Goal: Task Accomplishment & Management: Manage account settings

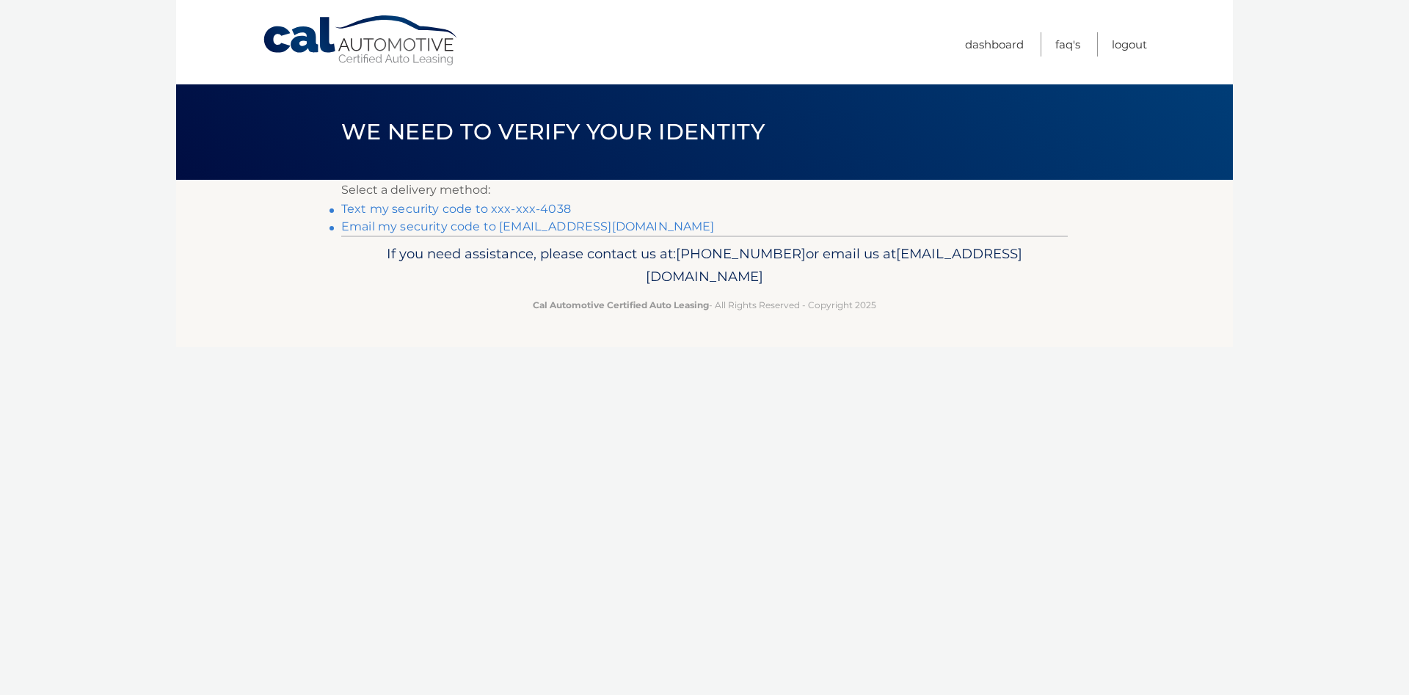
click at [455, 211] on link "Text my security code to xxx-xxx-4038" at bounding box center [456, 209] width 230 height 14
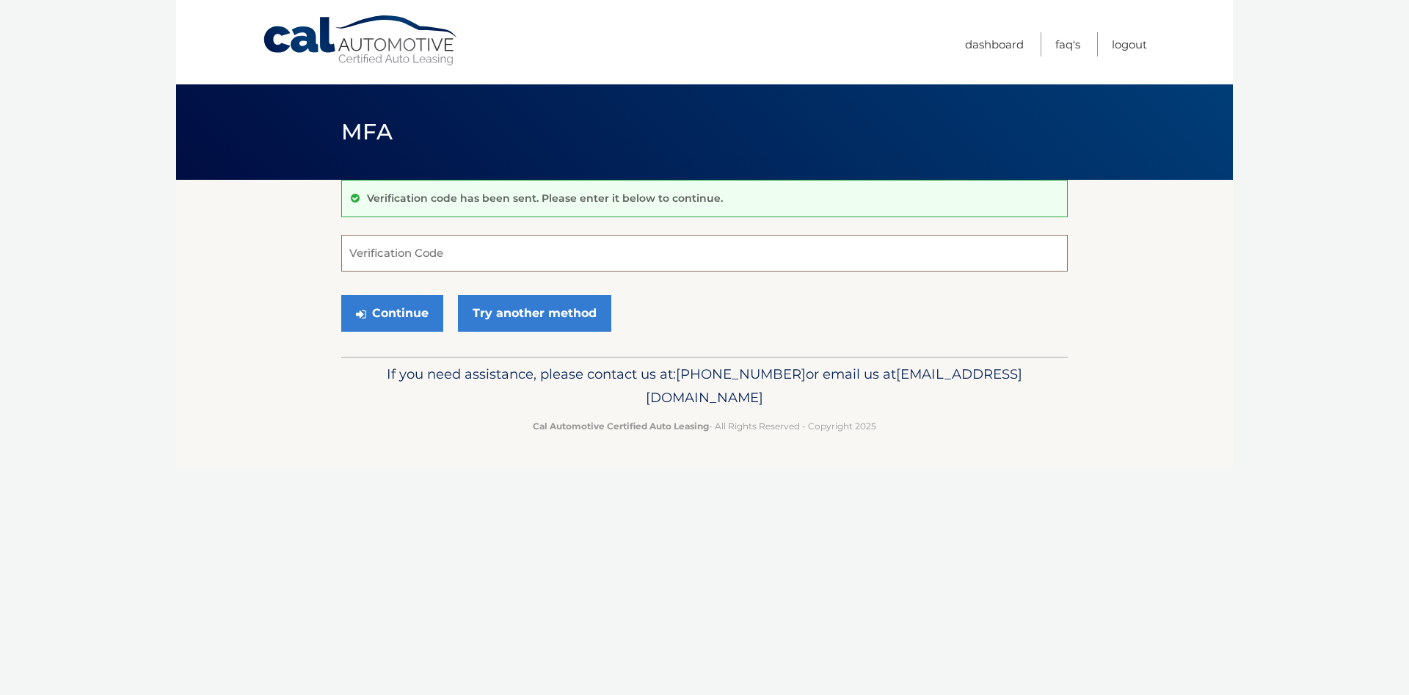
click at [549, 265] on input "Verification Code" at bounding box center [704, 253] width 726 height 37
type input "144541"
click at [341, 295] on button "Continue" at bounding box center [392, 313] width 102 height 37
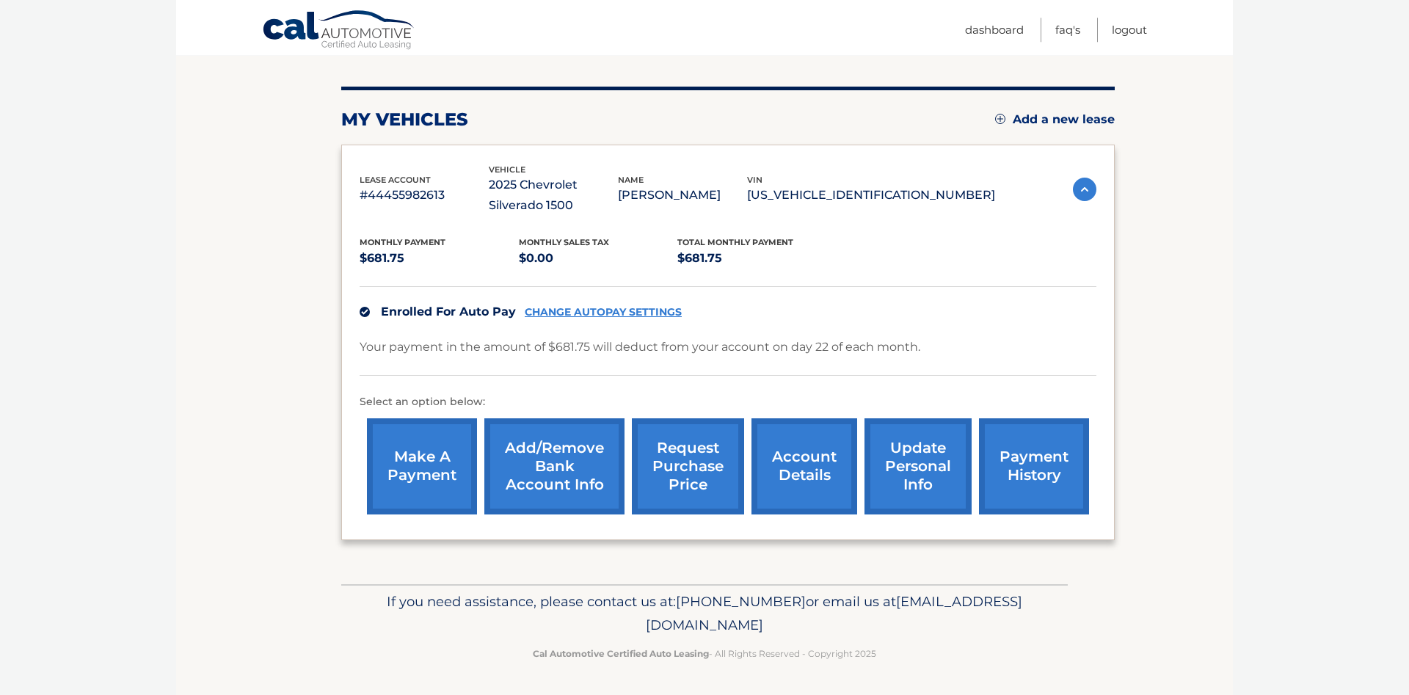
scroll to position [196, 0]
click at [752, 474] on link "account details" at bounding box center [804, 466] width 106 height 96
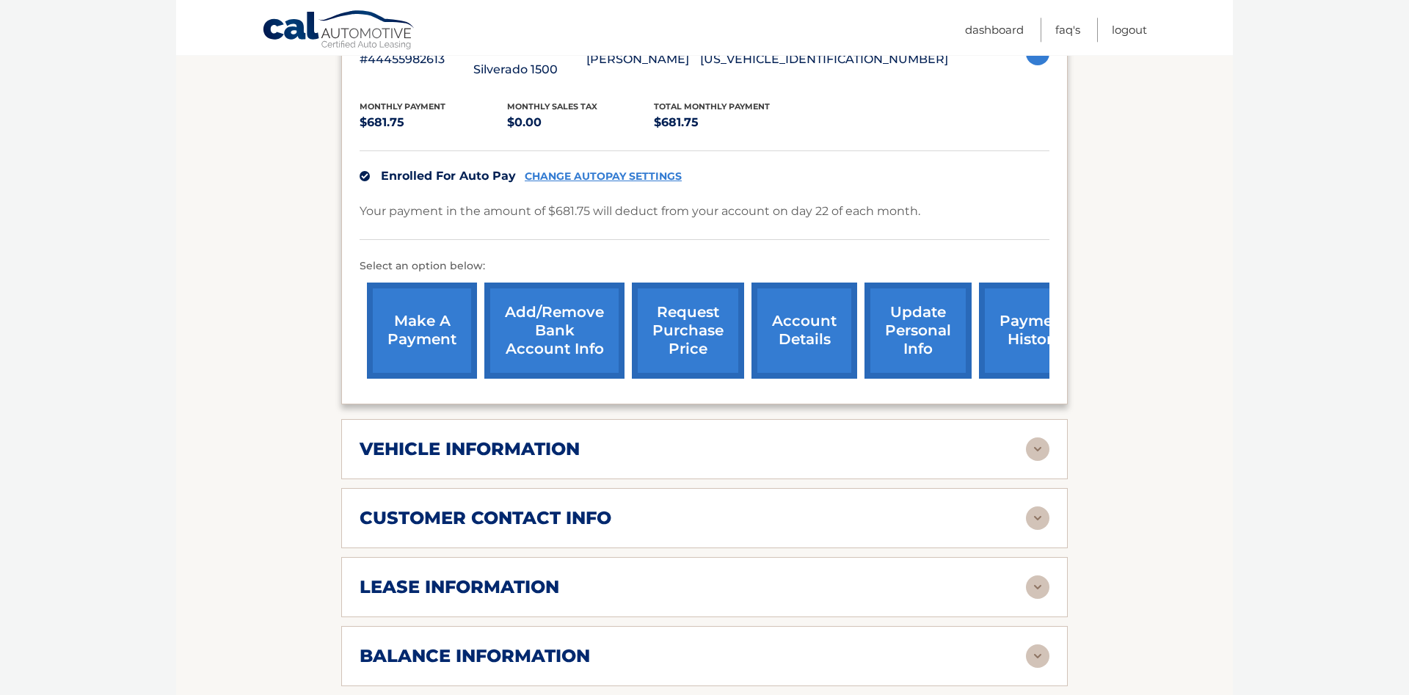
scroll to position [449, 0]
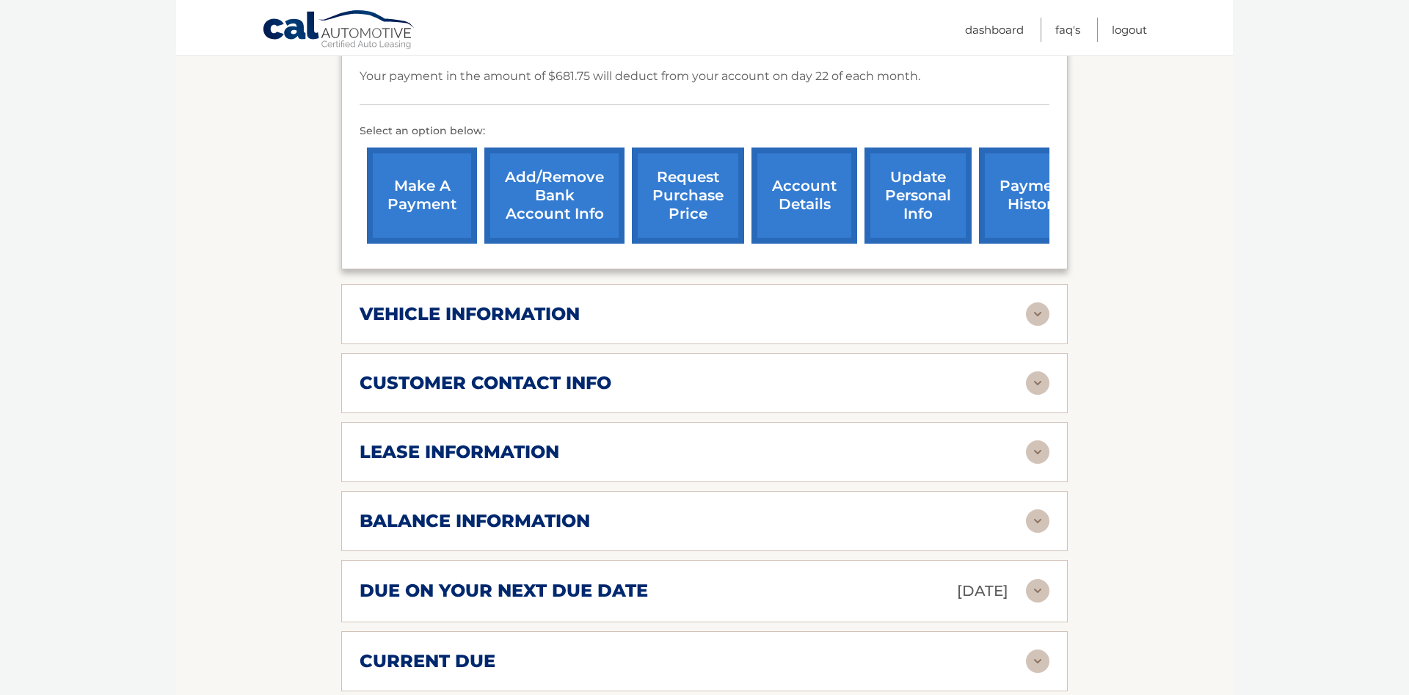
click at [1039, 326] on img at bounding box center [1037, 313] width 23 height 23
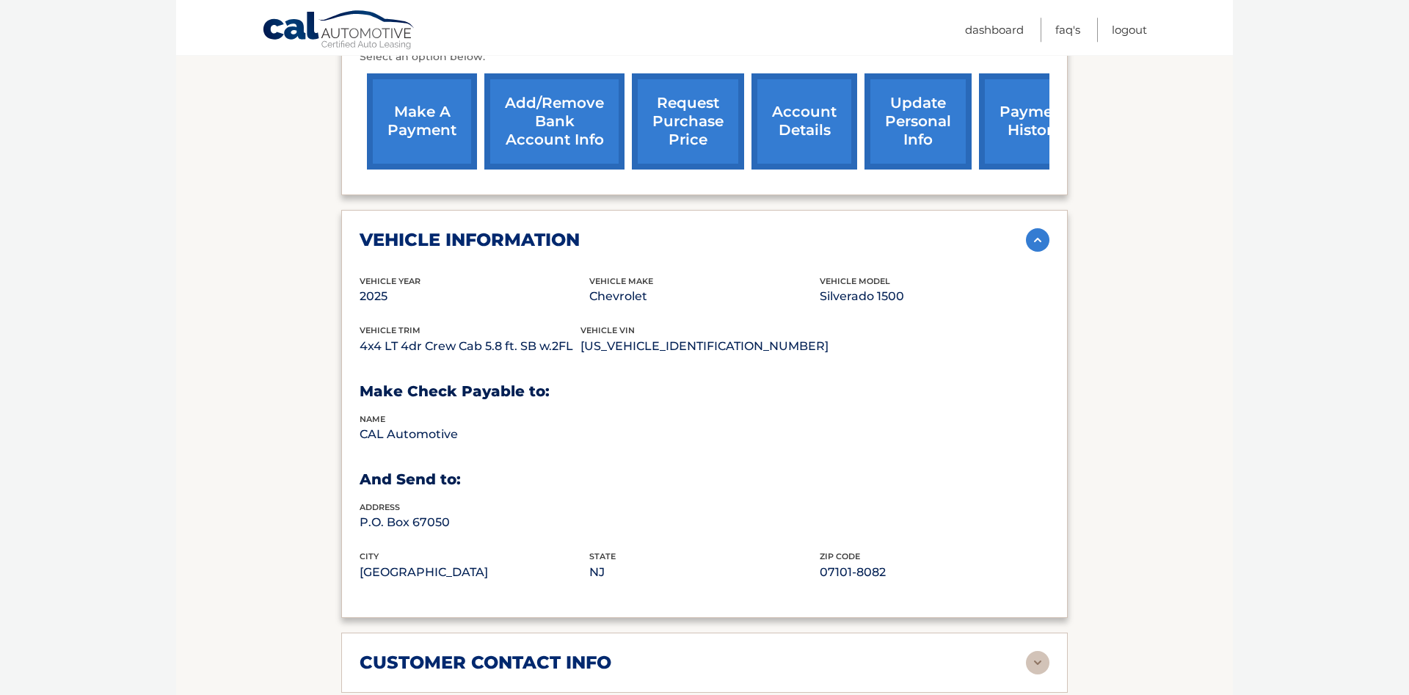
scroll to position [599, 0]
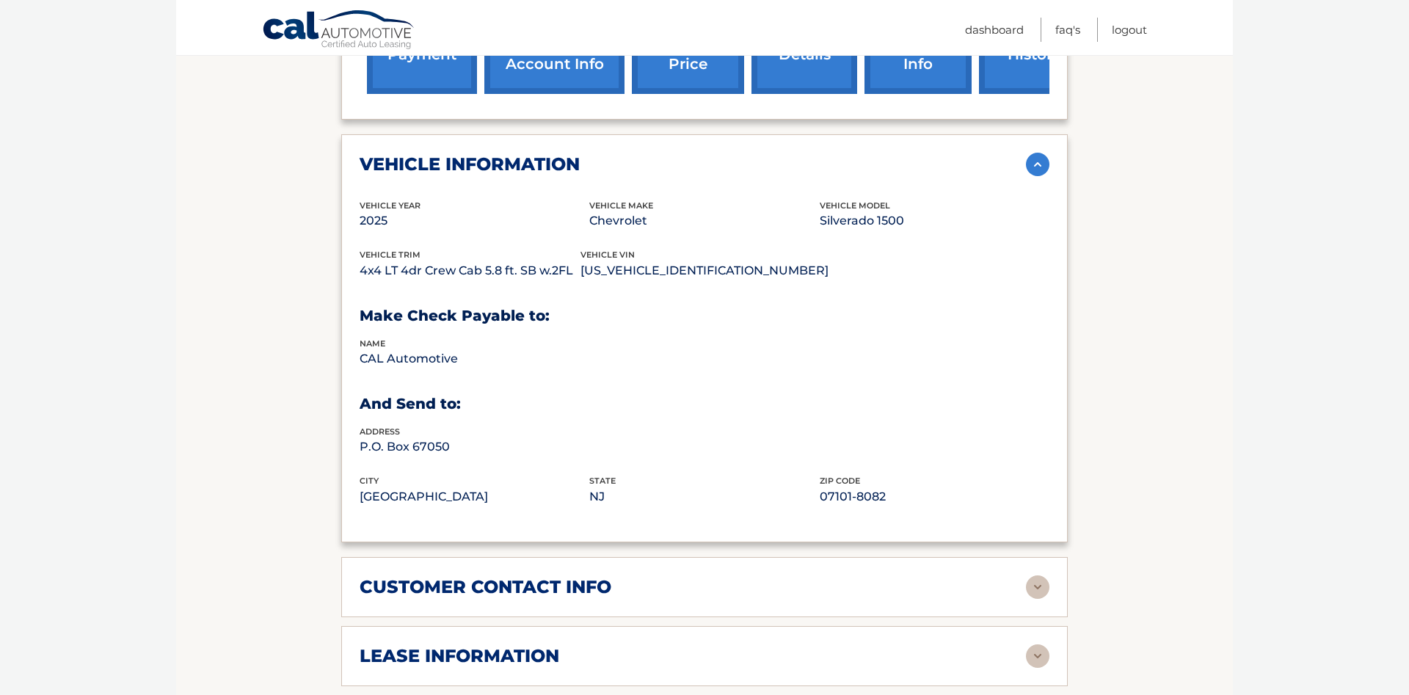
click at [1033, 176] on img at bounding box center [1037, 164] width 23 height 23
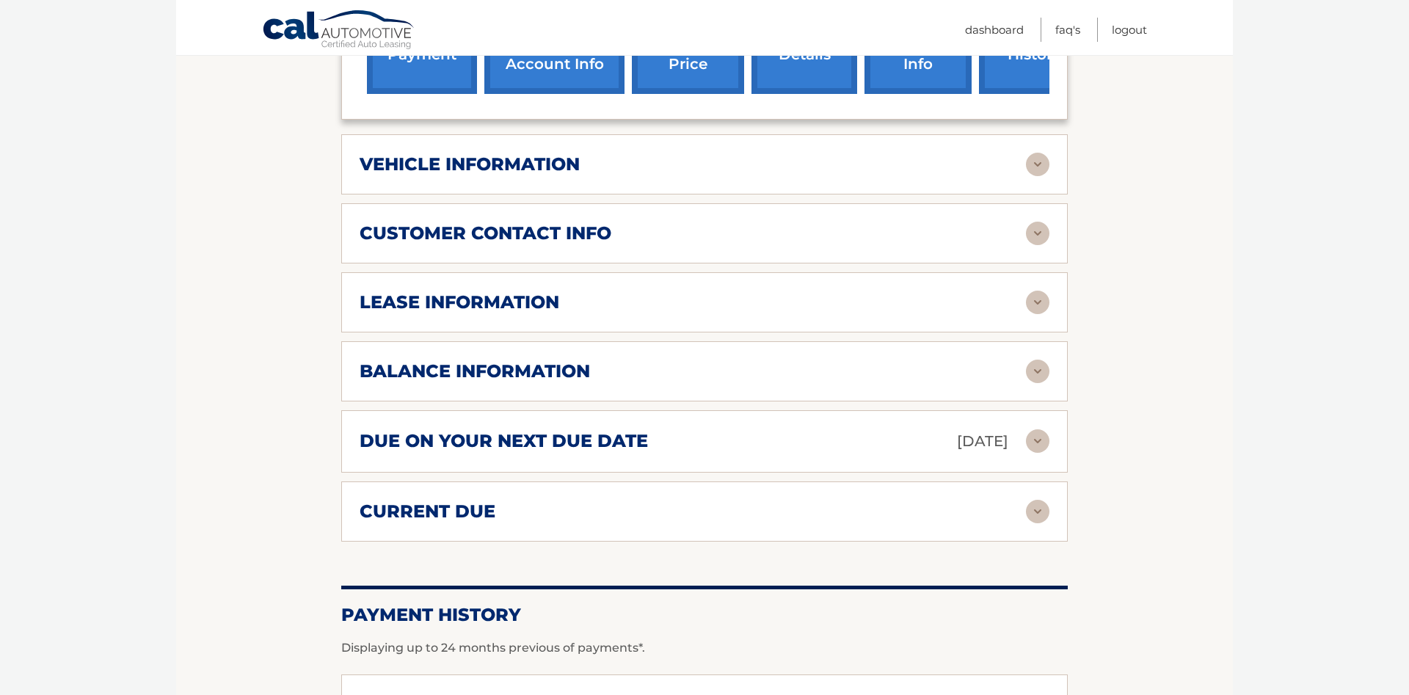
click at [1028, 245] on img at bounding box center [1037, 233] width 23 height 23
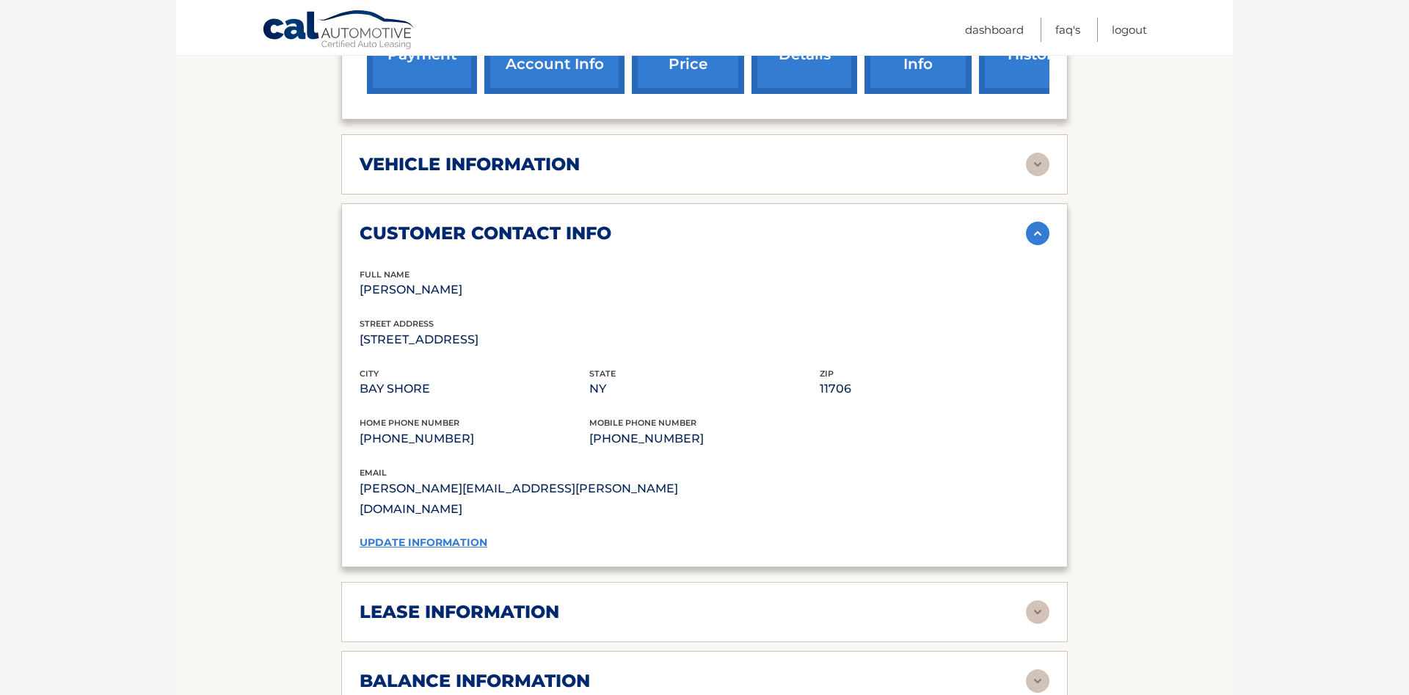
click at [408, 549] on link "update information" at bounding box center [424, 542] width 128 height 13
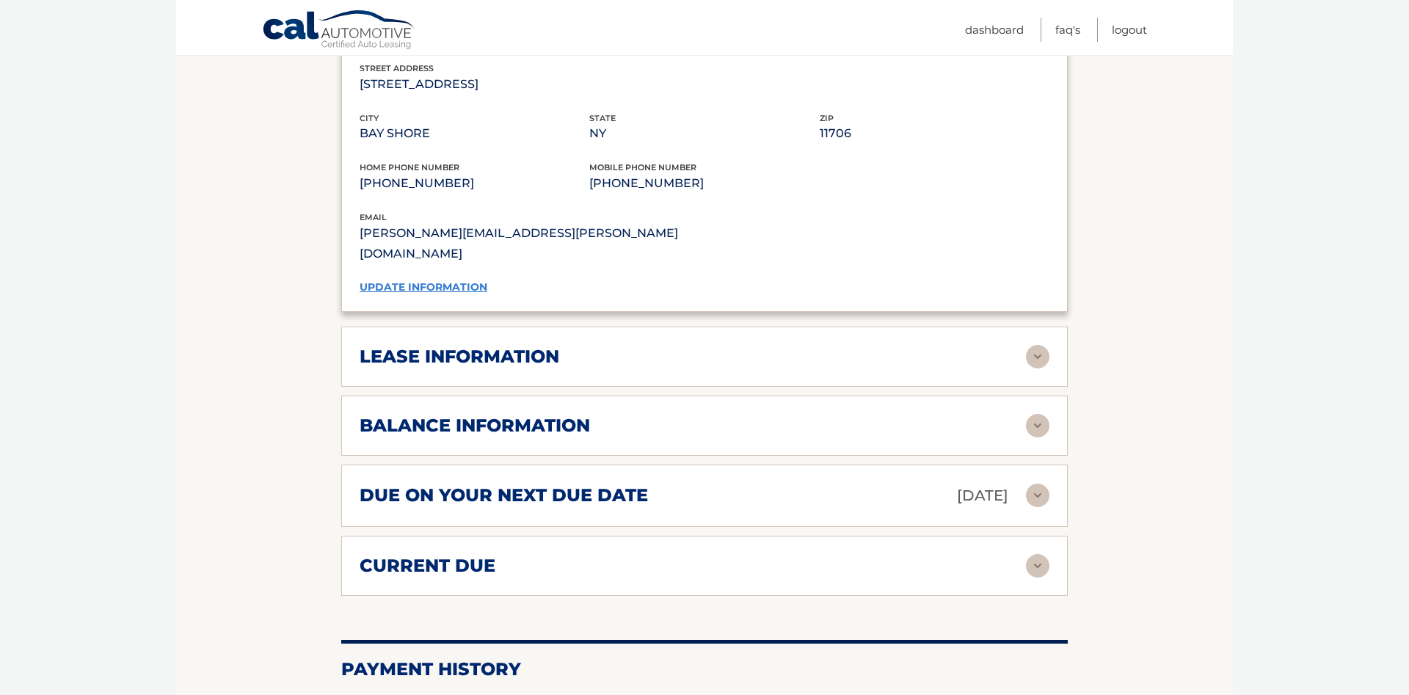
scroll to position [898, 0]
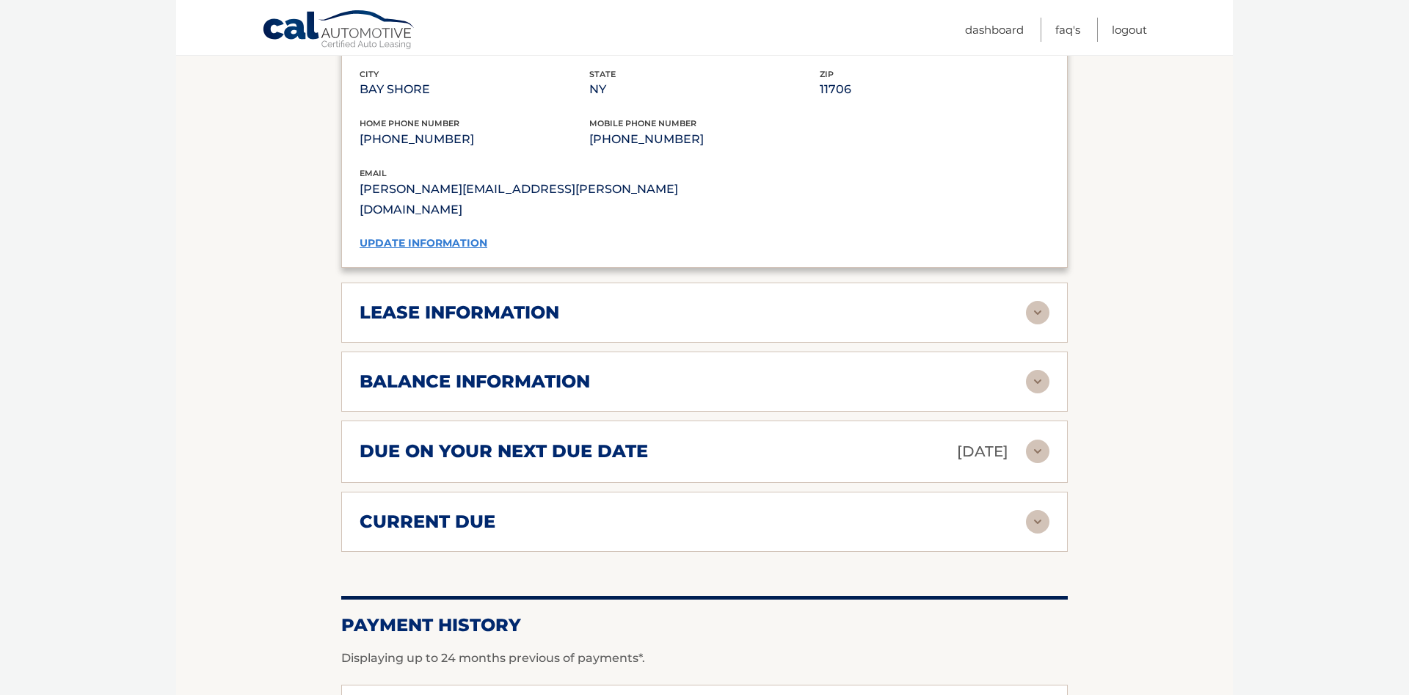
click at [1054, 328] on div "lease information Contract Start Date Jul 22, 2025 Term 39 Maturity Date Oct 22…" at bounding box center [704, 313] width 726 height 60
click at [1039, 324] on img at bounding box center [1037, 312] width 23 height 23
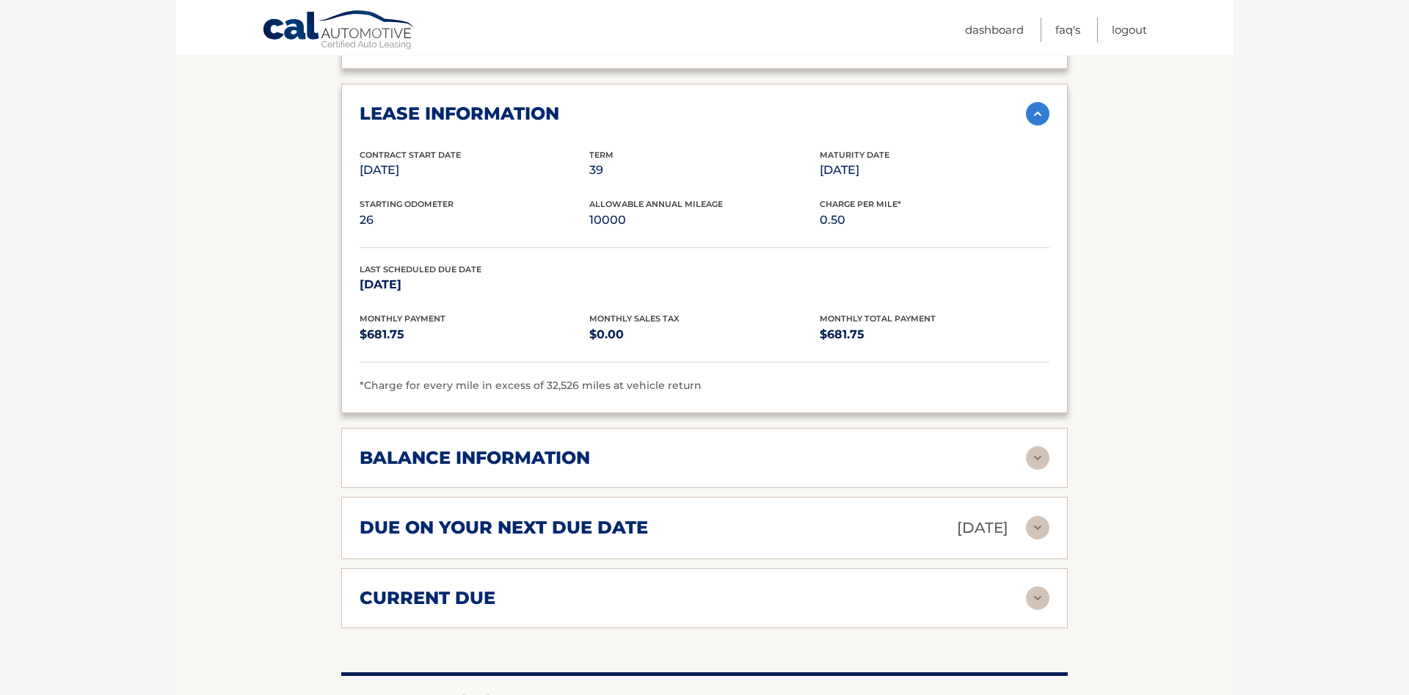
scroll to position [1123, 0]
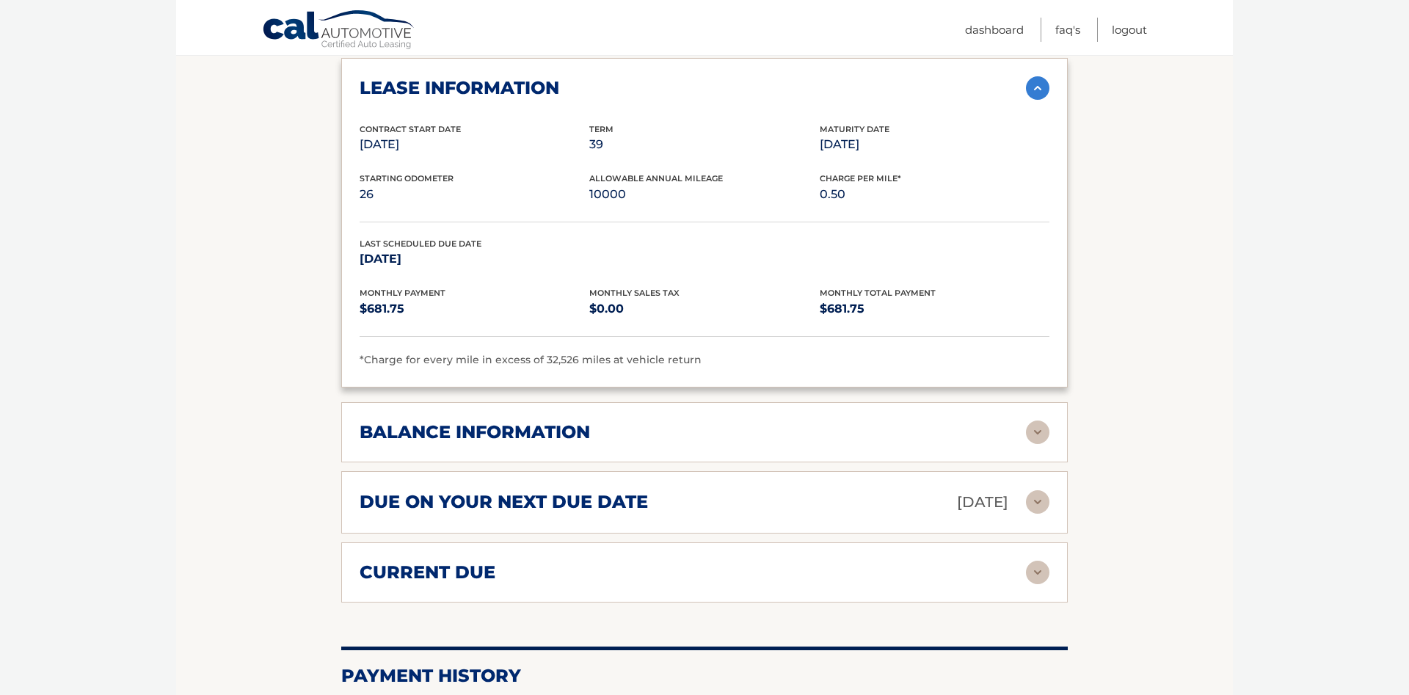
click at [1027, 440] on img at bounding box center [1037, 431] width 23 height 23
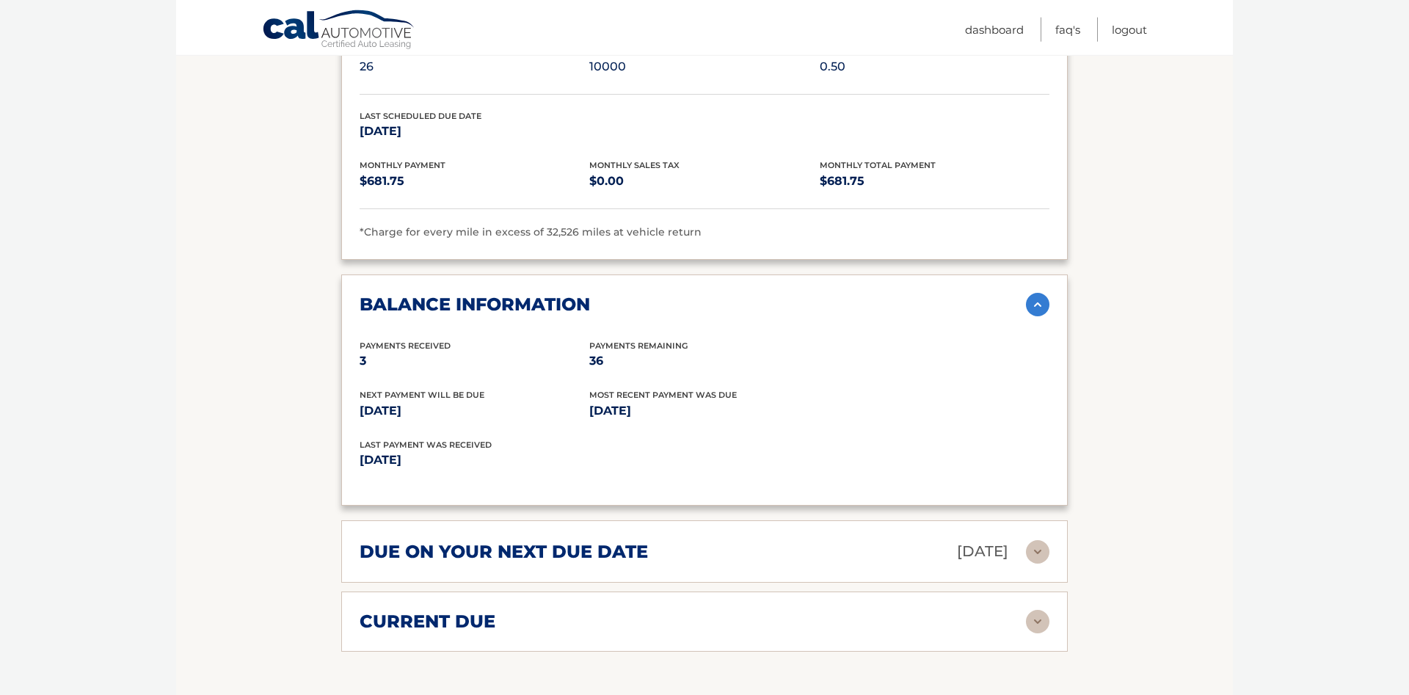
scroll to position [1272, 0]
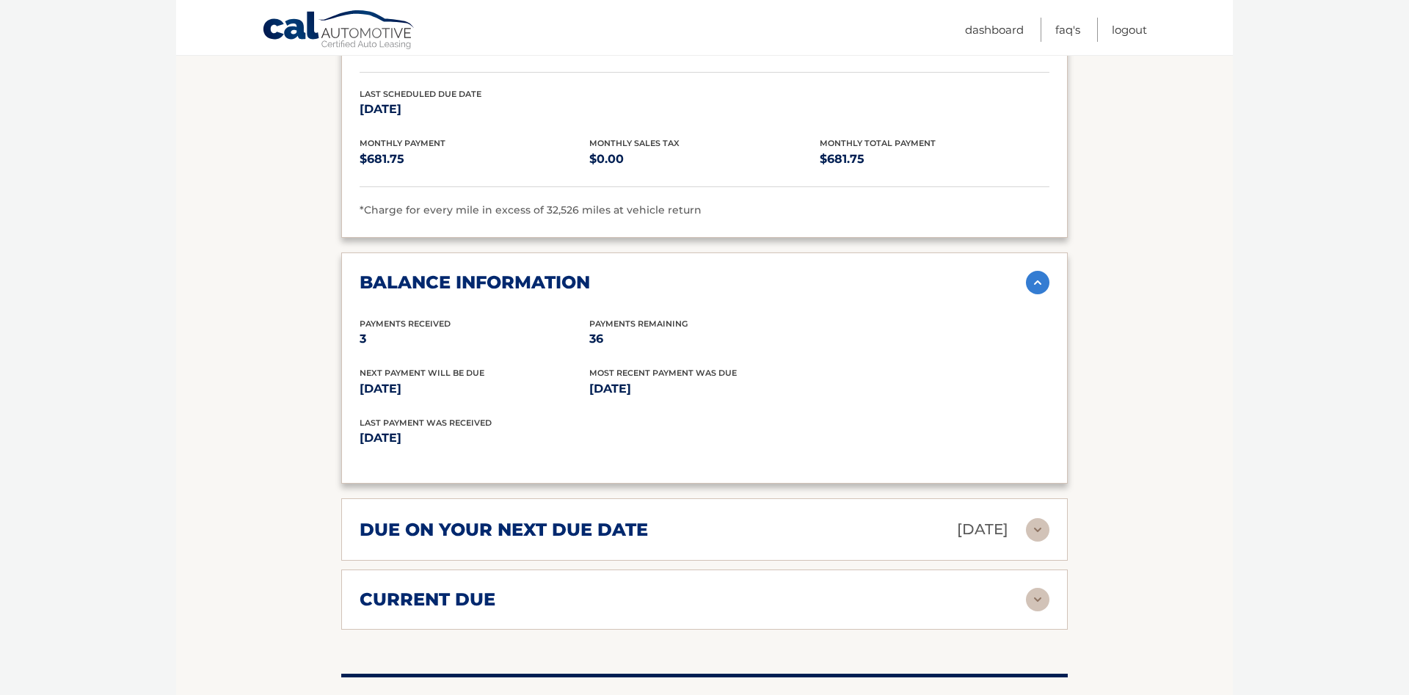
click at [1046, 542] on img at bounding box center [1037, 529] width 23 height 23
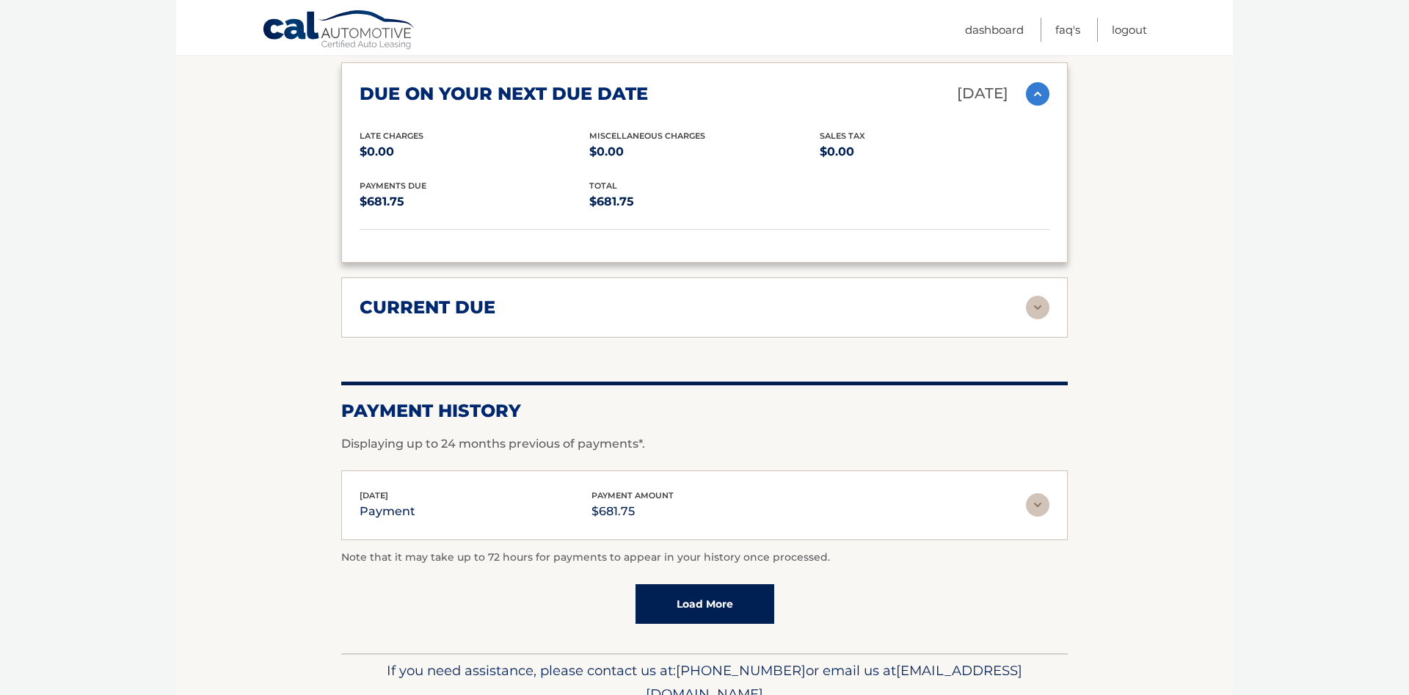
scroll to position [1721, 0]
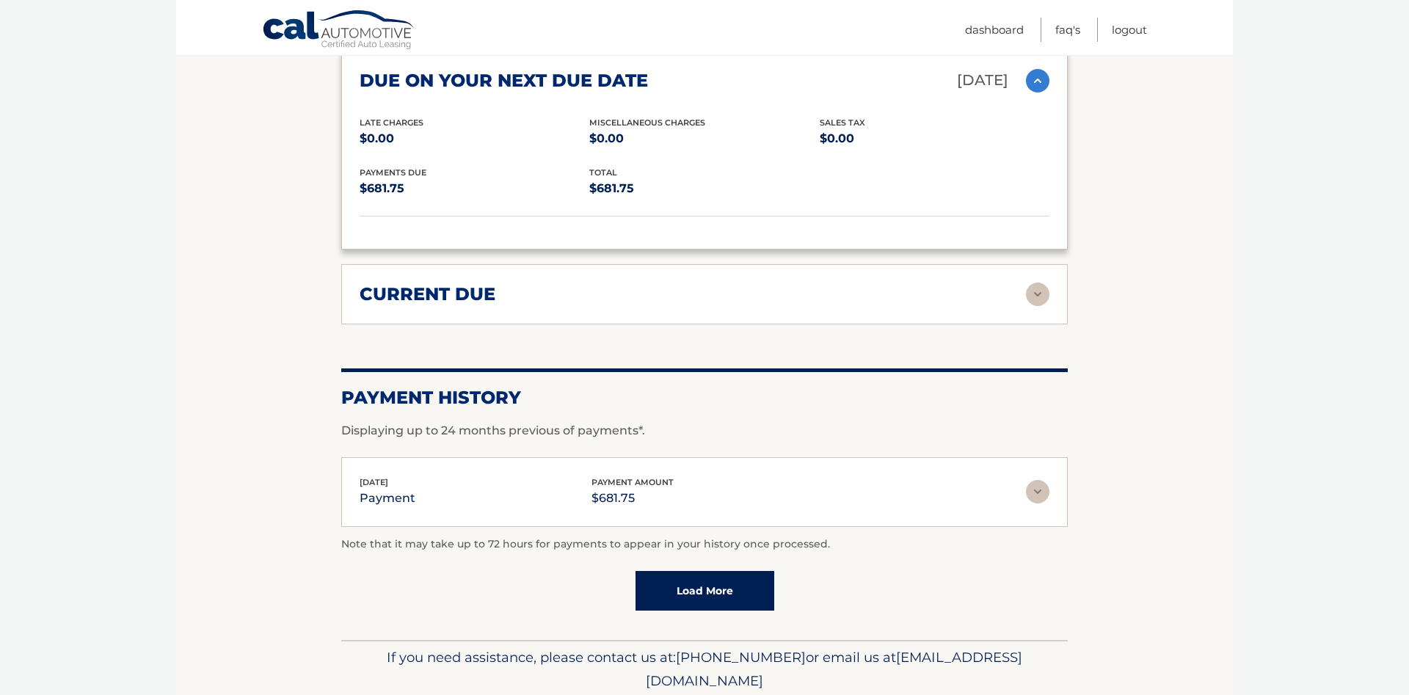
click at [1043, 306] on img at bounding box center [1037, 294] width 23 height 23
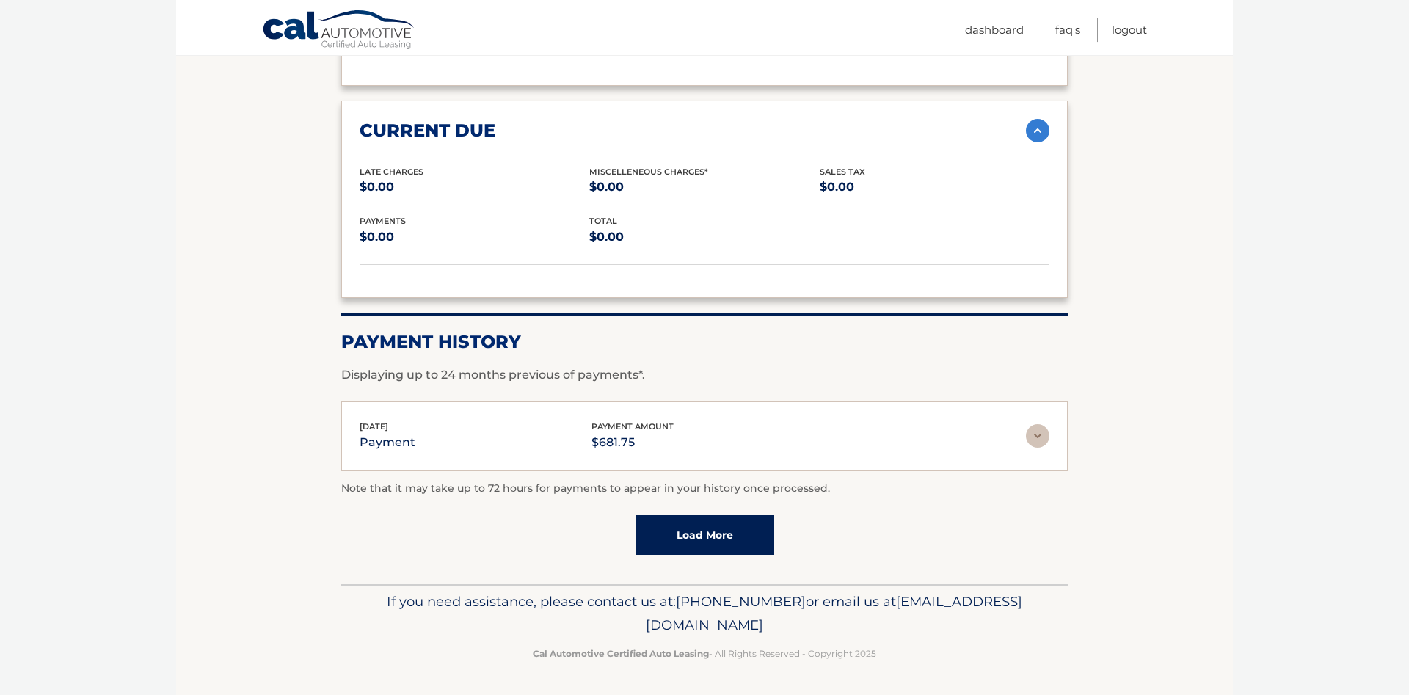
scroll to position [1895, 0]
click at [1045, 438] on img at bounding box center [1037, 435] width 23 height 23
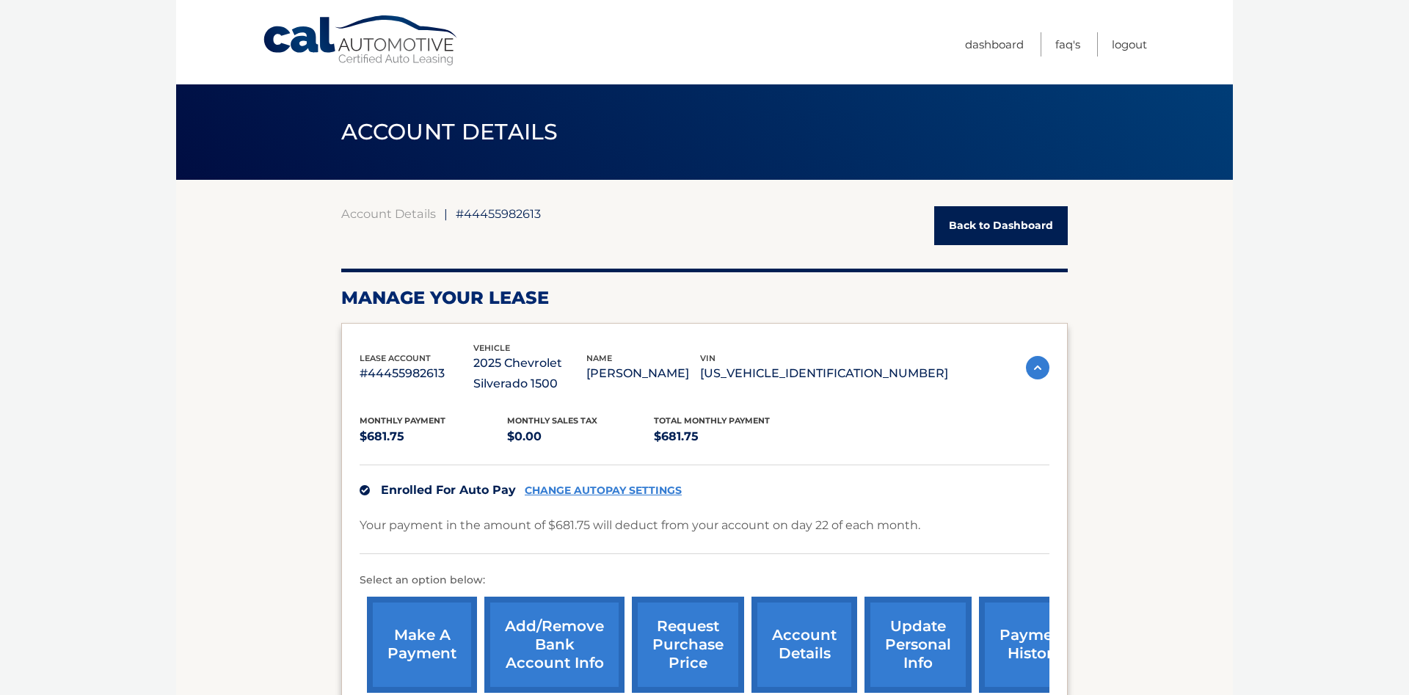
scroll to position [299, 0]
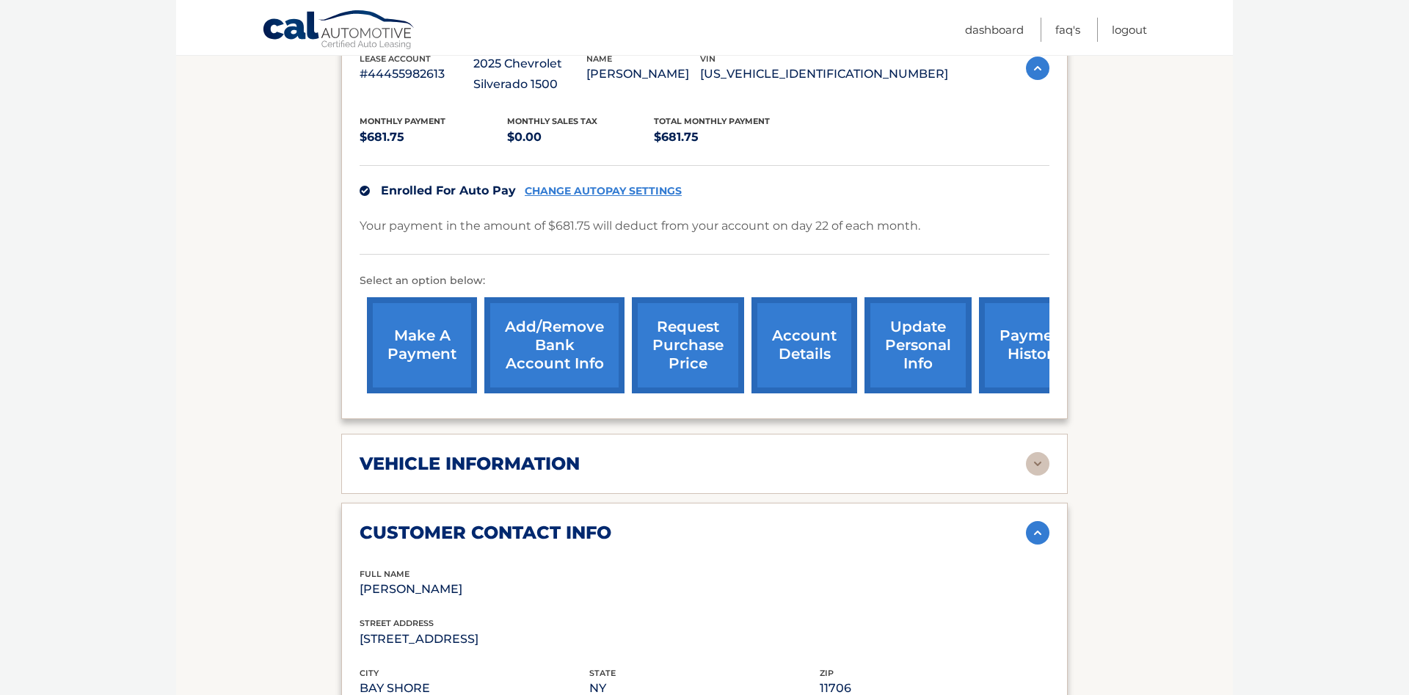
click at [867, 368] on link "update personal info" at bounding box center [917, 345] width 107 height 96
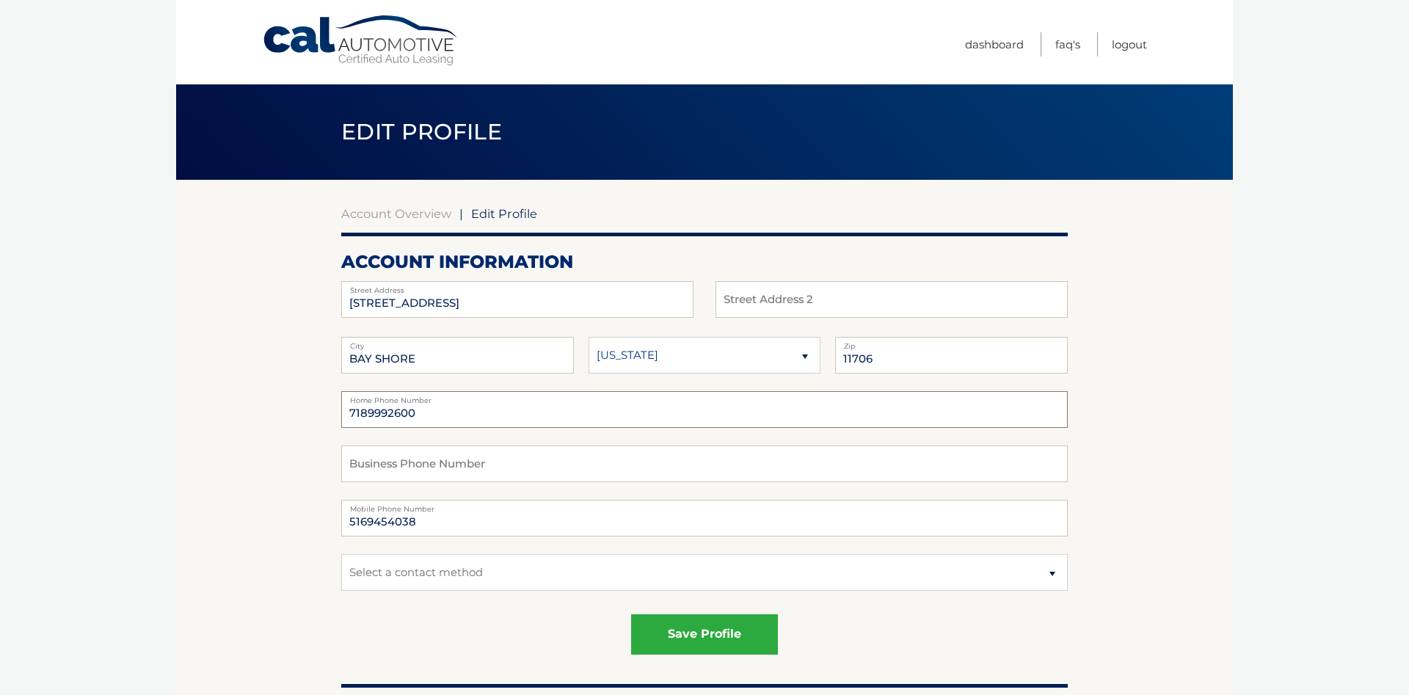
drag, startPoint x: 511, startPoint y: 416, endPoint x: 232, endPoint y: 415, distance: 278.8
click at [1125, 43] on link "Logout" at bounding box center [1129, 44] width 35 height 24
